Goal: Task Accomplishment & Management: Use online tool/utility

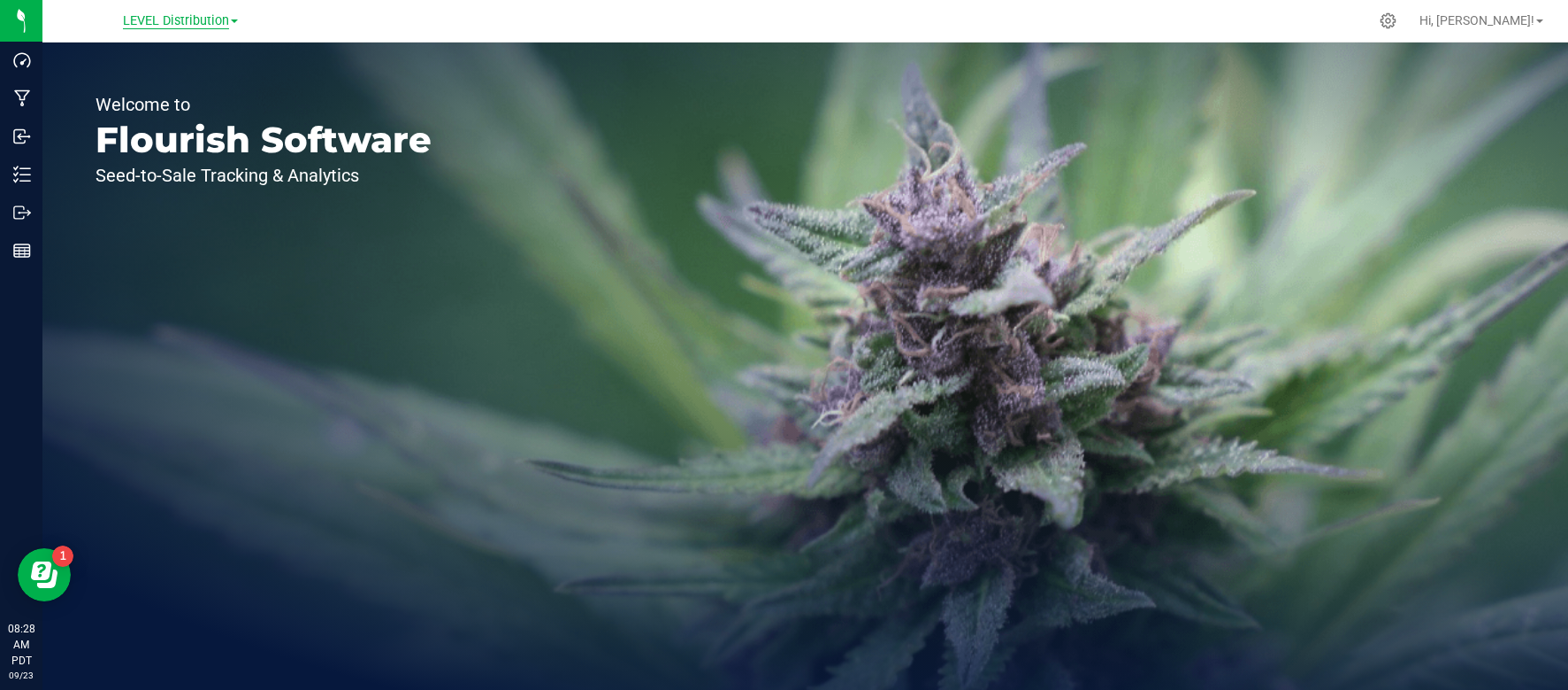
click at [185, 18] on span "LEVEL Distribution" at bounding box center [176, 21] width 106 height 16
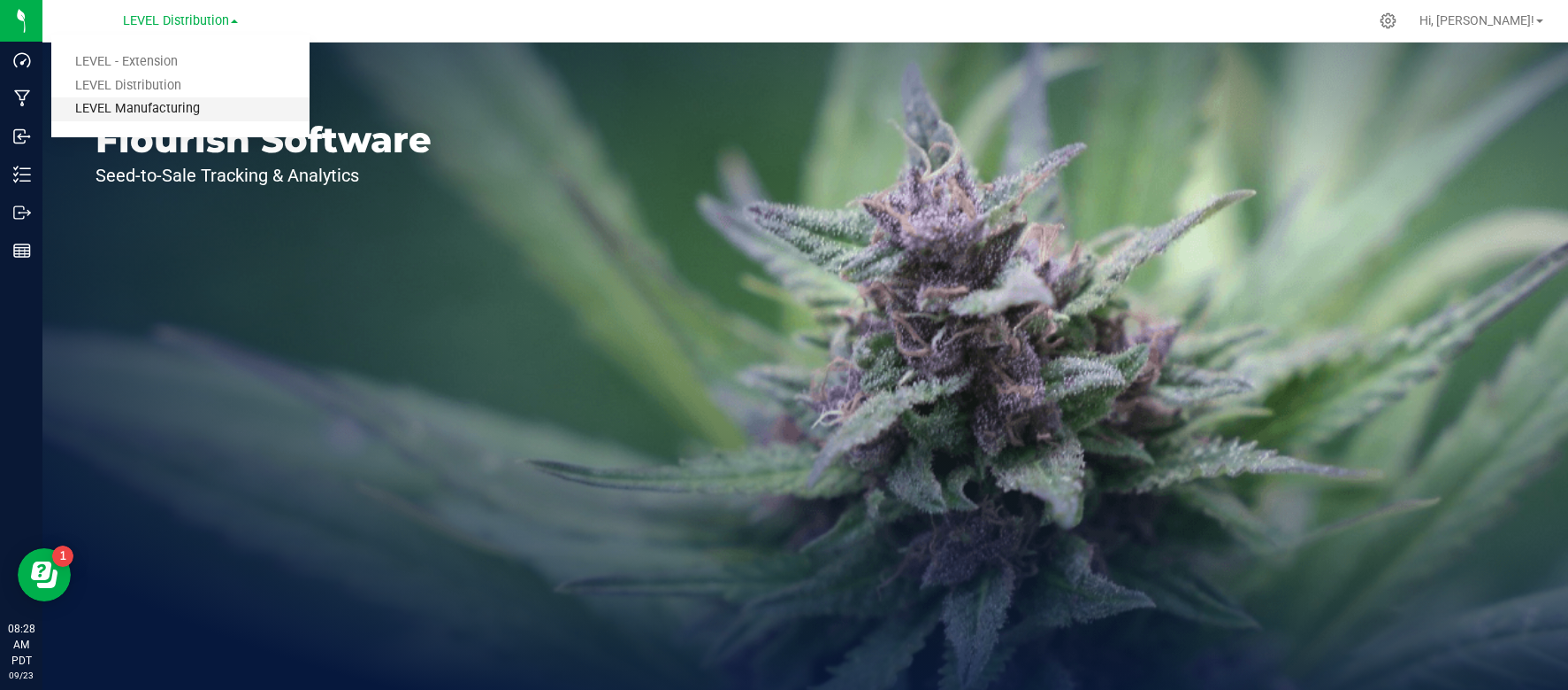
click at [171, 106] on link "LEVEL Manufacturing" at bounding box center [180, 109] width 258 height 24
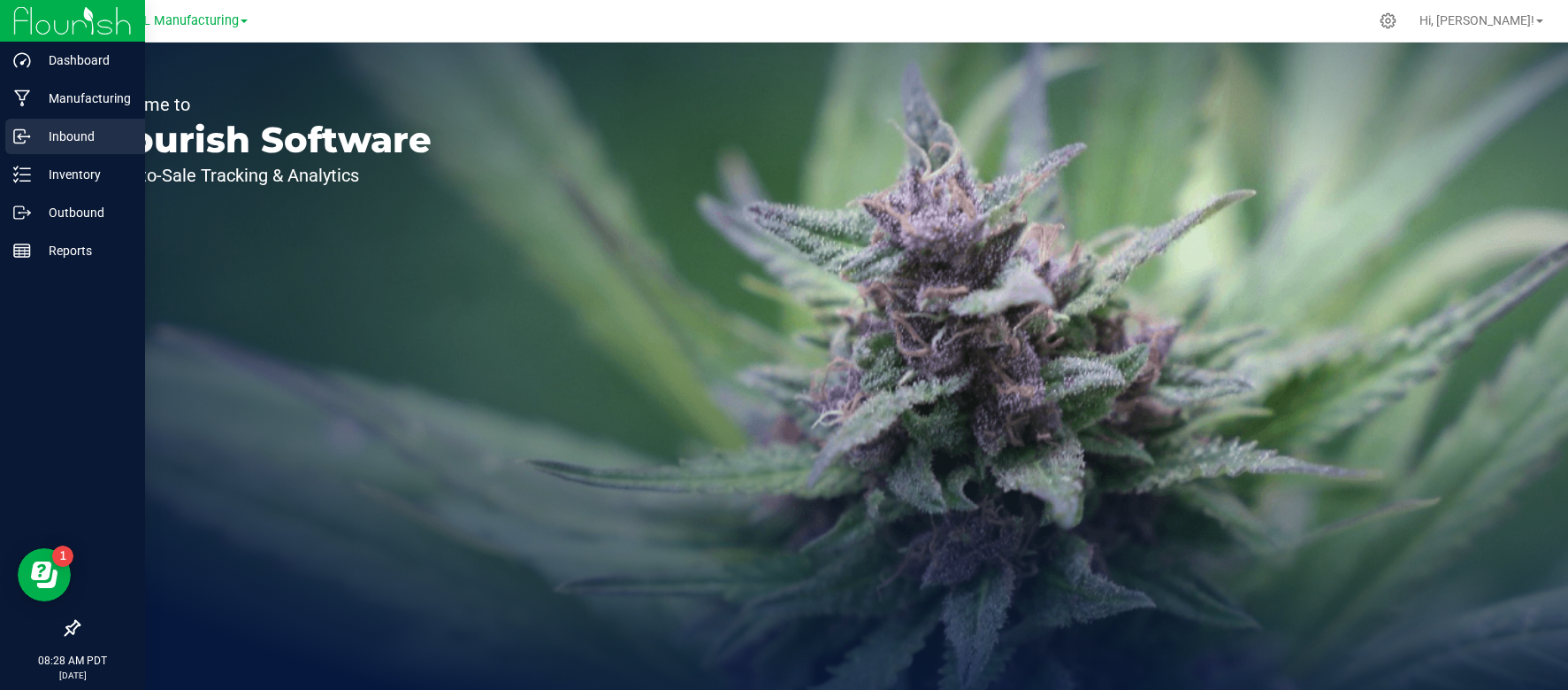
click at [44, 144] on p "Inbound" at bounding box center [84, 136] width 106 height 21
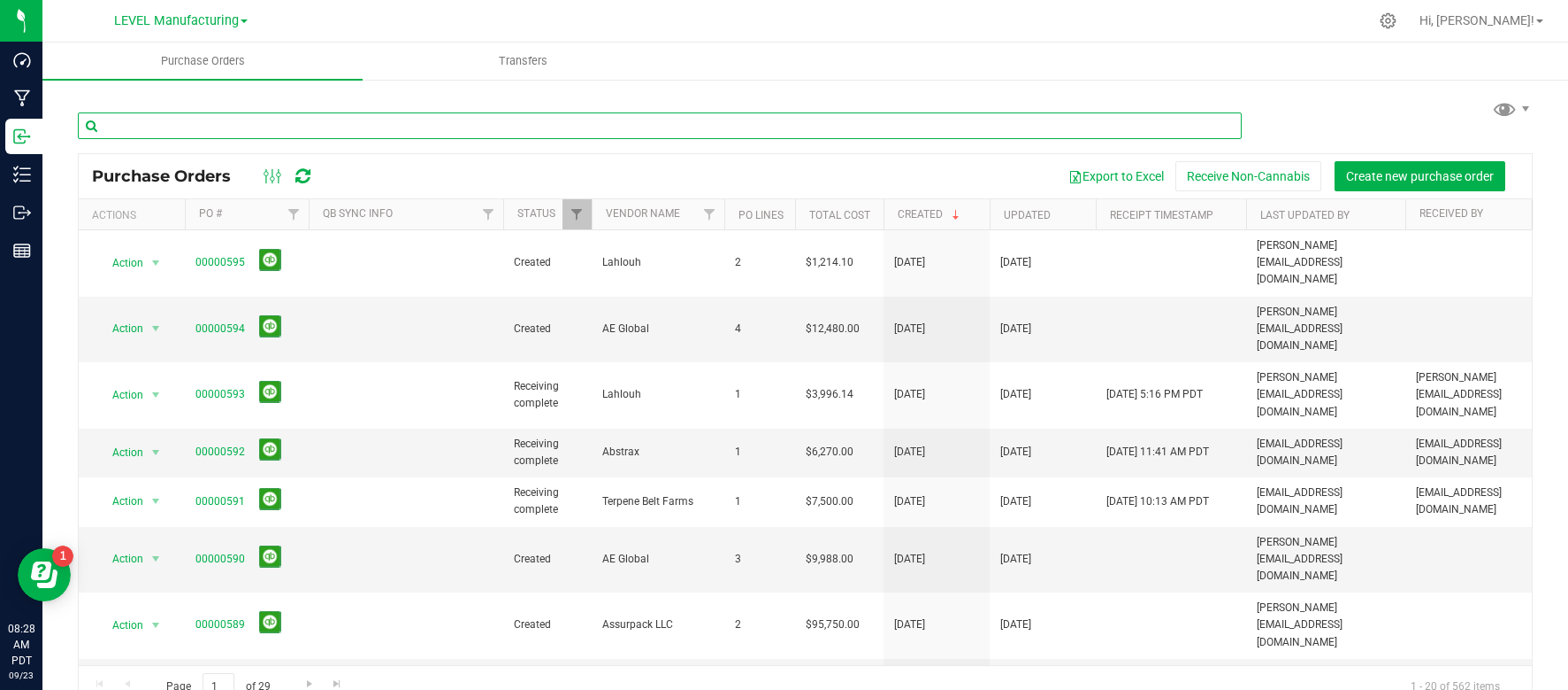
click at [219, 127] on input "text" at bounding box center [660, 125] width 1164 height 27
click at [420, 130] on input "text" at bounding box center [660, 125] width 1164 height 27
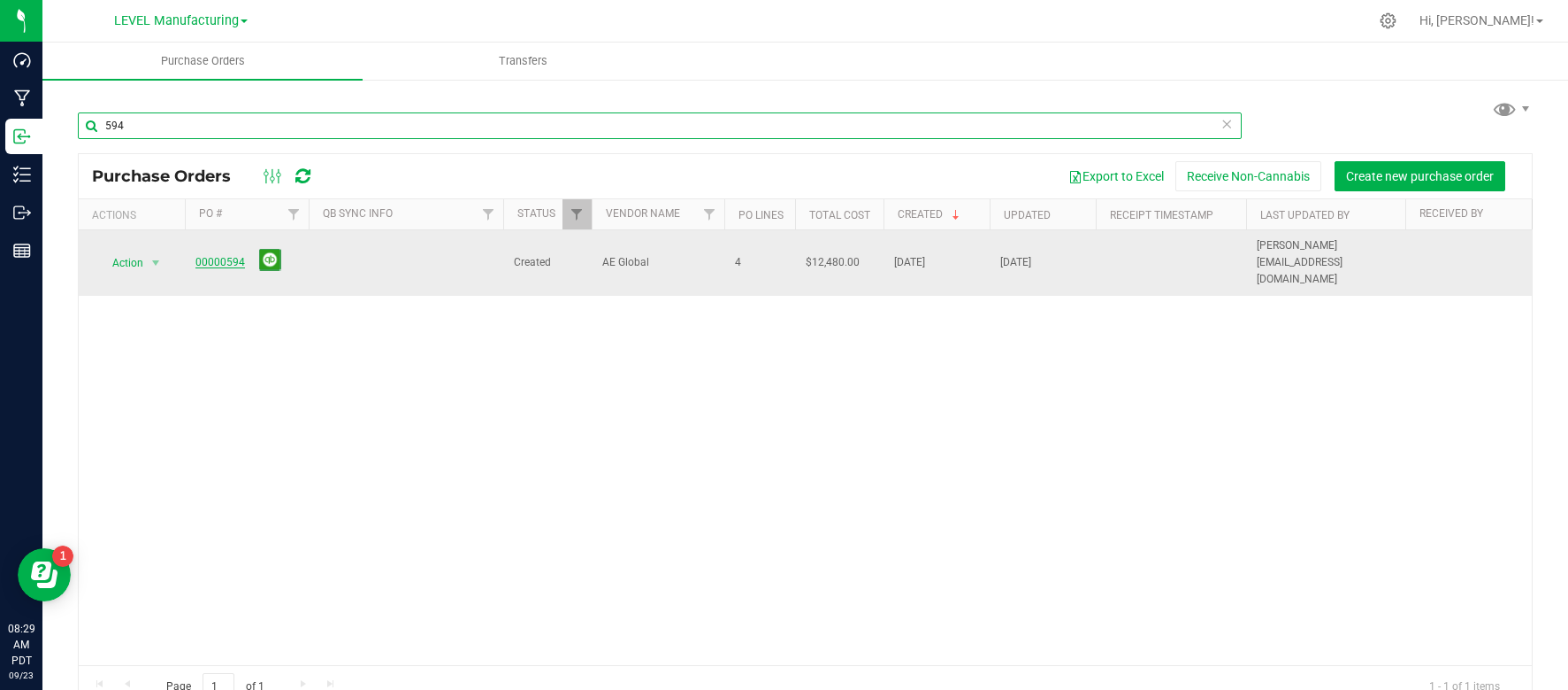
type input "594"
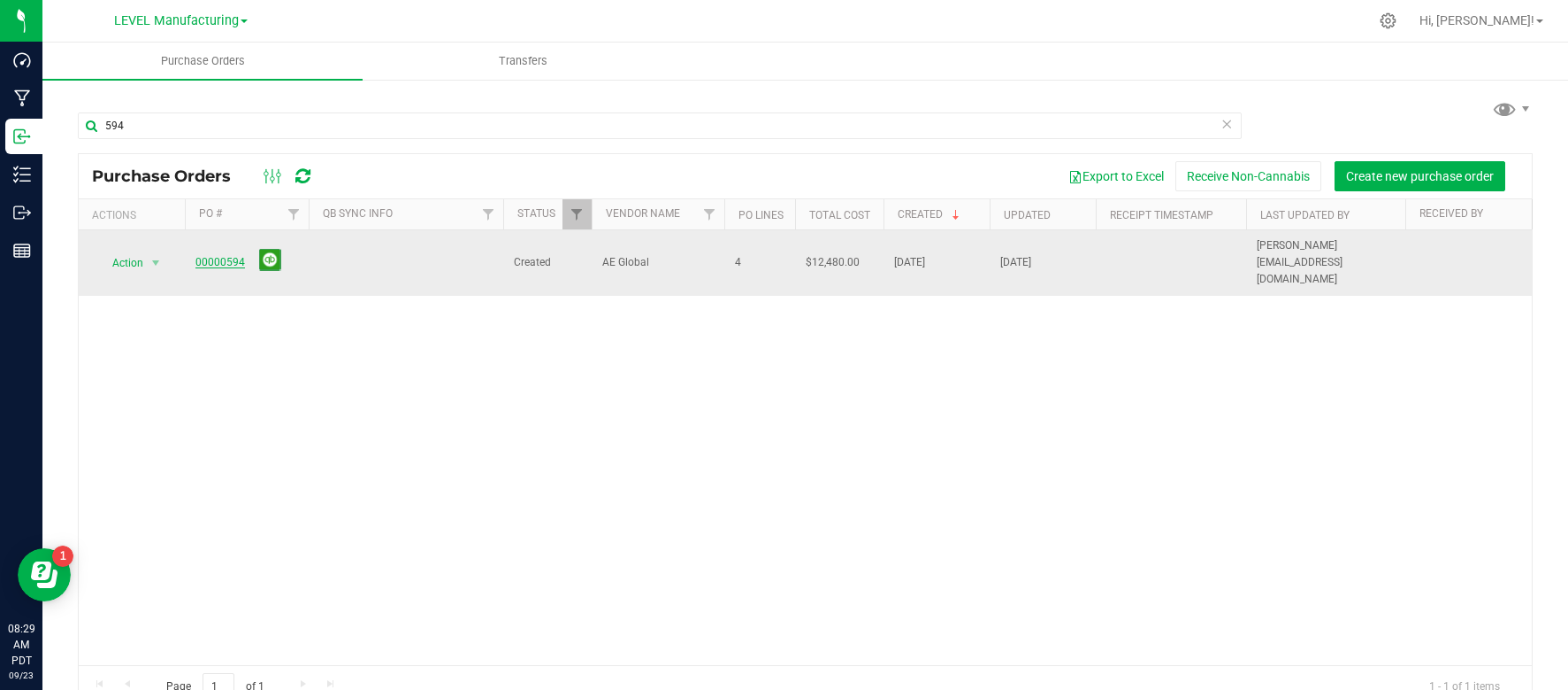
click at [234, 256] on link "00000594" at bounding box center [221, 262] width 50 height 12
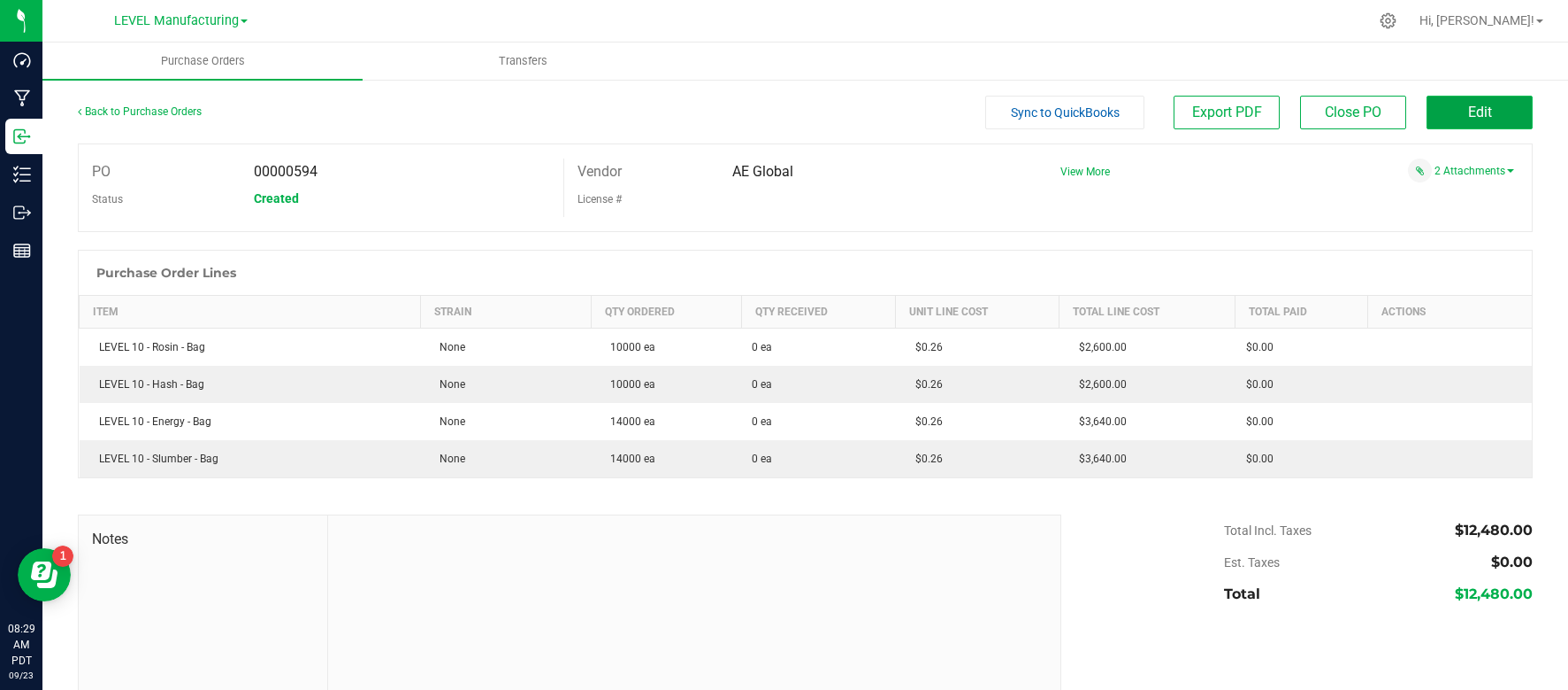
click at [1437, 112] on button "Edit" at bounding box center [1480, 113] width 106 height 34
